Goal: Information Seeking & Learning: Learn about a topic

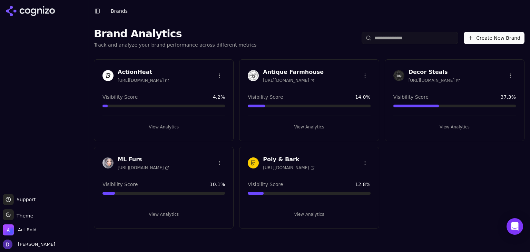
click at [427, 68] on h3 "Decor Steals" at bounding box center [433, 72] width 51 height 8
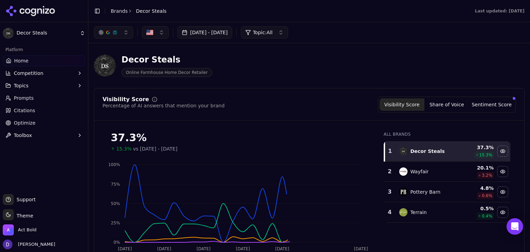
click at [202, 35] on button "[DATE] - [DATE]" at bounding box center [204, 32] width 55 height 12
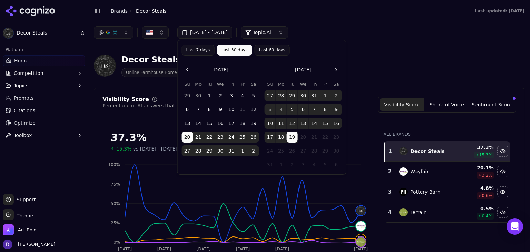
click at [197, 51] on button "Last 7 days" at bounding box center [198, 50] width 33 height 11
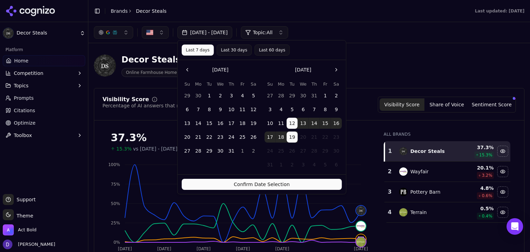
click at [259, 185] on button "Confirm Date Selection" at bounding box center [262, 184] width 160 height 11
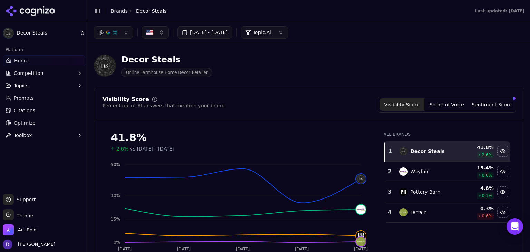
click at [116, 7] on div "Toggle Sidebar Brands Decor Steals" at bounding box center [130, 11] width 84 height 10
click at [117, 11] on link "Brands" at bounding box center [119, 11] width 17 height 6
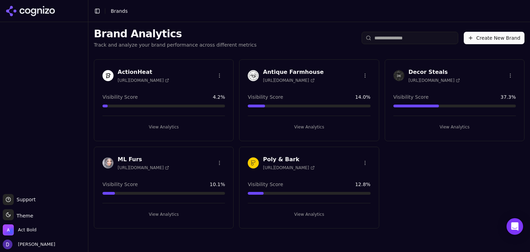
click at [287, 71] on h3 "Antique Farmhouse" at bounding box center [293, 72] width 61 height 8
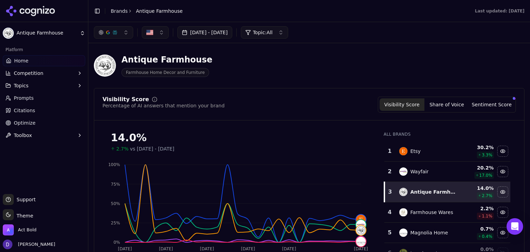
click at [204, 36] on button "[DATE] - [DATE]" at bounding box center [204, 32] width 55 height 12
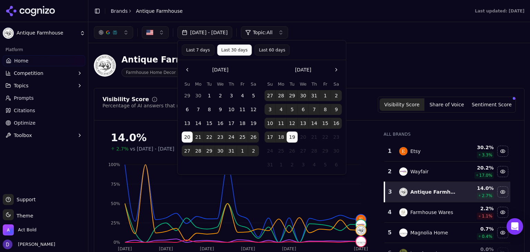
click at [205, 49] on button "Last 7 days" at bounding box center [198, 50] width 33 height 11
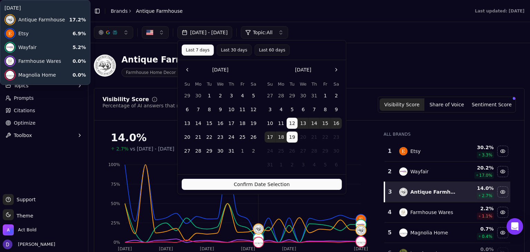
click at [254, 190] on div "Confirm Date Selection" at bounding box center [262, 184] width 168 height 20
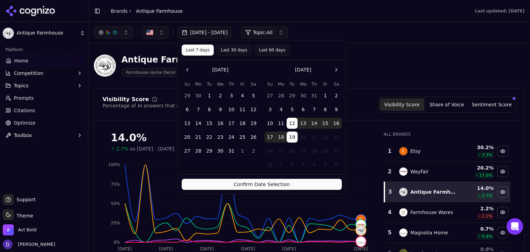
click at [254, 188] on button "Confirm Date Selection" at bounding box center [262, 184] width 160 height 11
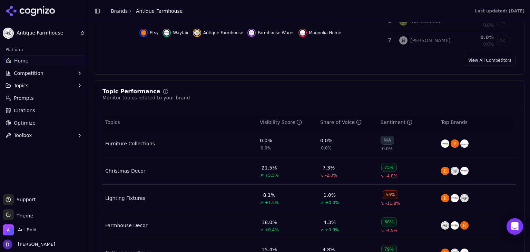
scroll to position [322, 0]
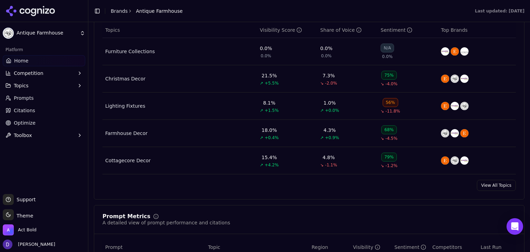
click at [497, 188] on link "View All Topics" at bounding box center [496, 185] width 39 height 11
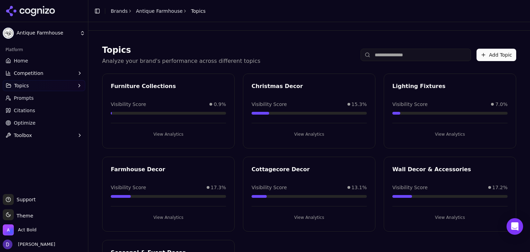
scroll to position [76, 0]
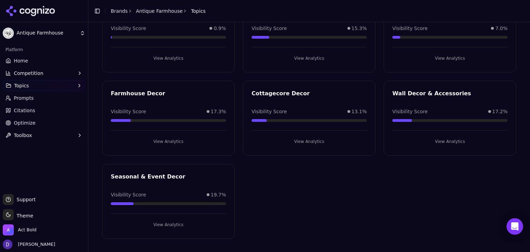
click at [144, 172] on div "Seasonal & Event Decor" at bounding box center [168, 176] width 115 height 8
click at [159, 226] on button "View Analytics" at bounding box center [168, 224] width 115 height 11
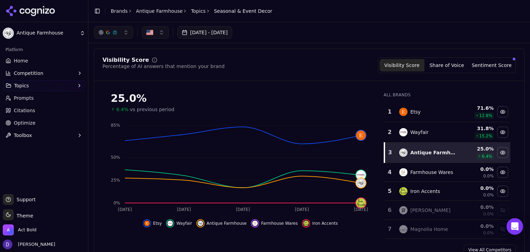
click at [117, 12] on link "Brands" at bounding box center [119, 11] width 17 height 6
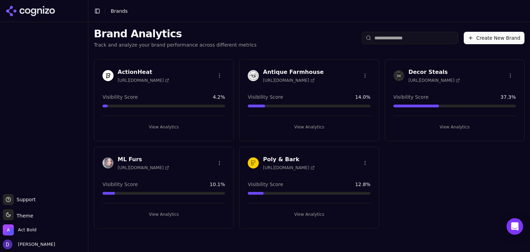
click at [264, 155] on h3 "Poly & Bark" at bounding box center [288, 159] width 51 height 8
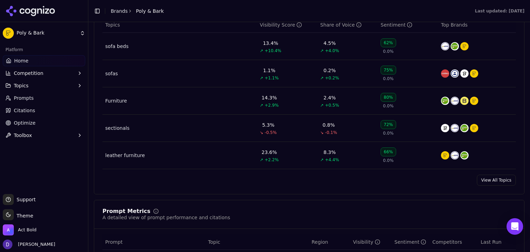
scroll to position [368, 0]
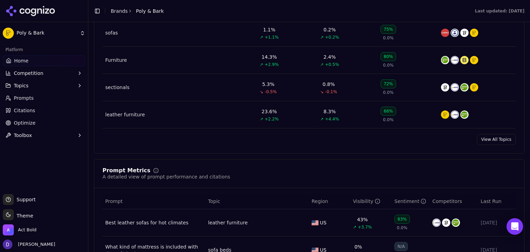
click at [480, 140] on link "View All Topics" at bounding box center [496, 139] width 39 height 11
